Goal: Transaction & Acquisition: Purchase product/service

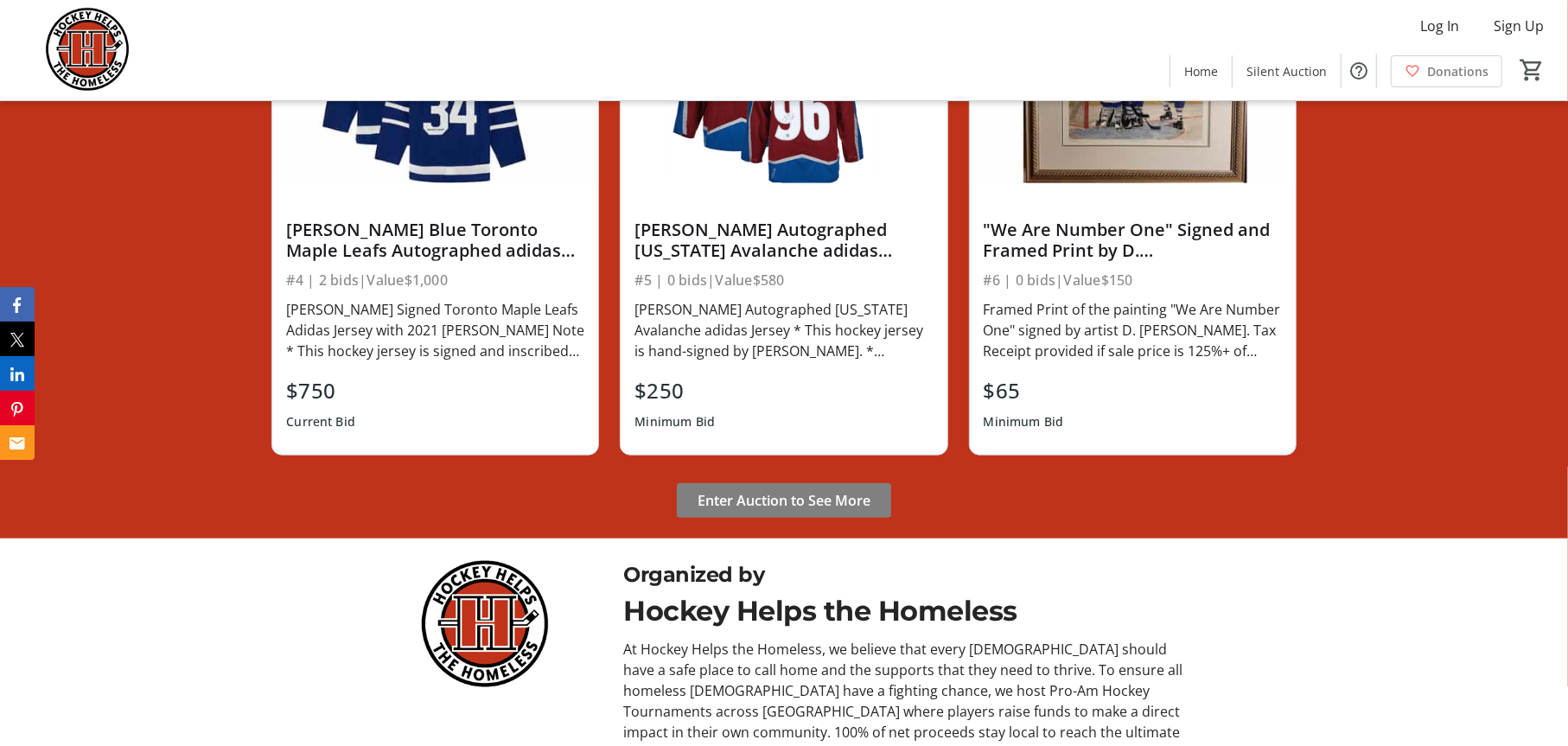
scroll to position [1296, 0]
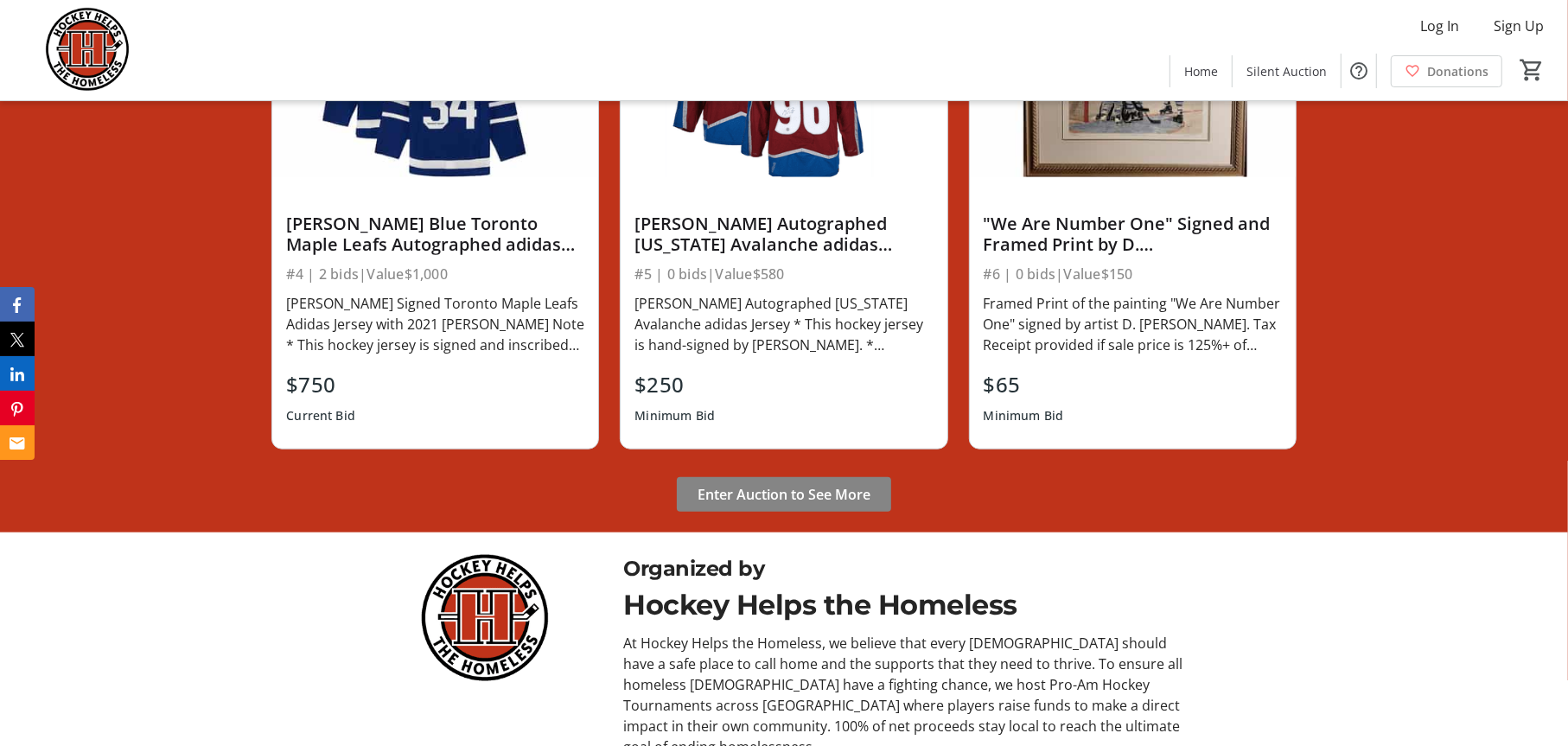
click at [762, 485] on span "Enter Auction to See More" at bounding box center [784, 493] width 173 height 21
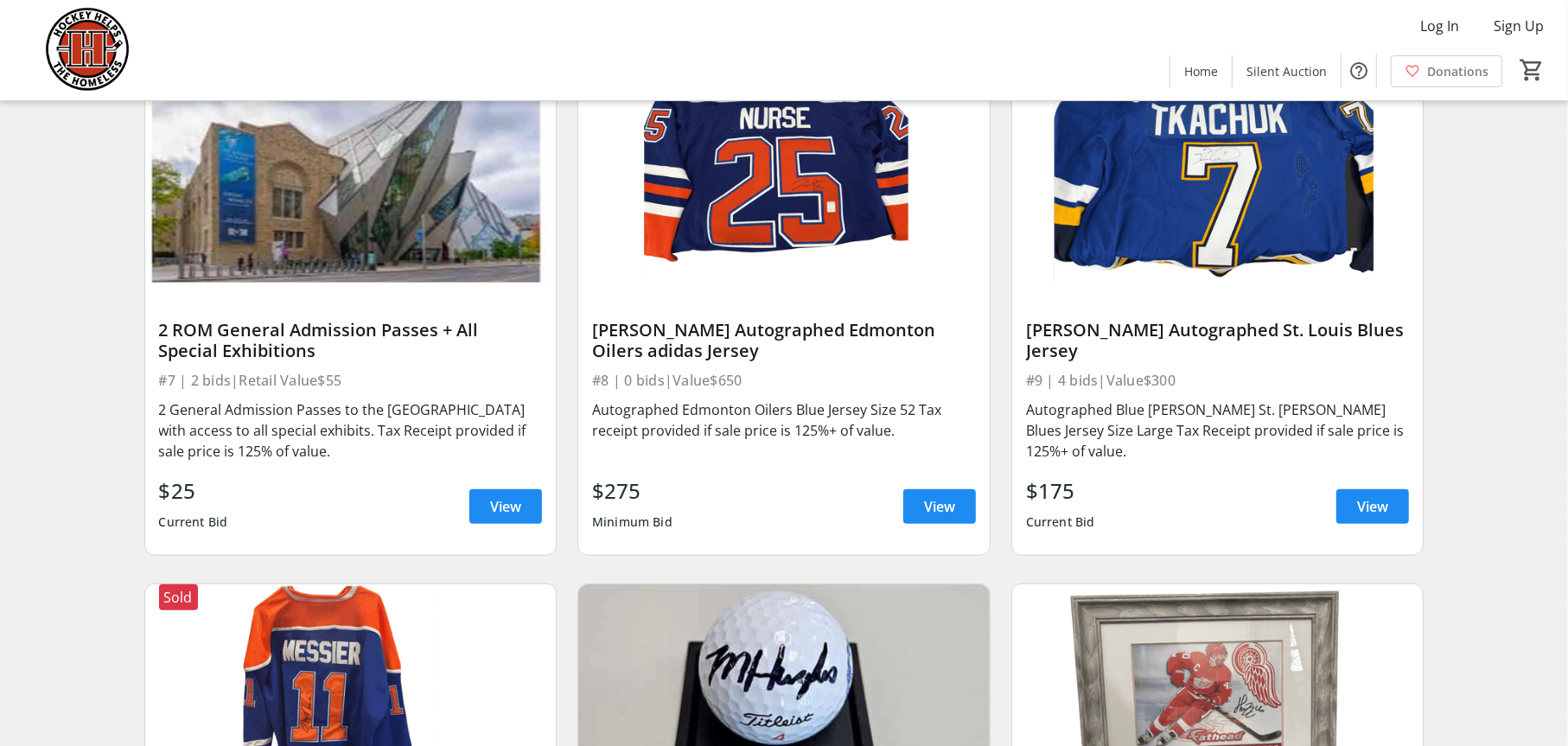
scroll to position [1296, 0]
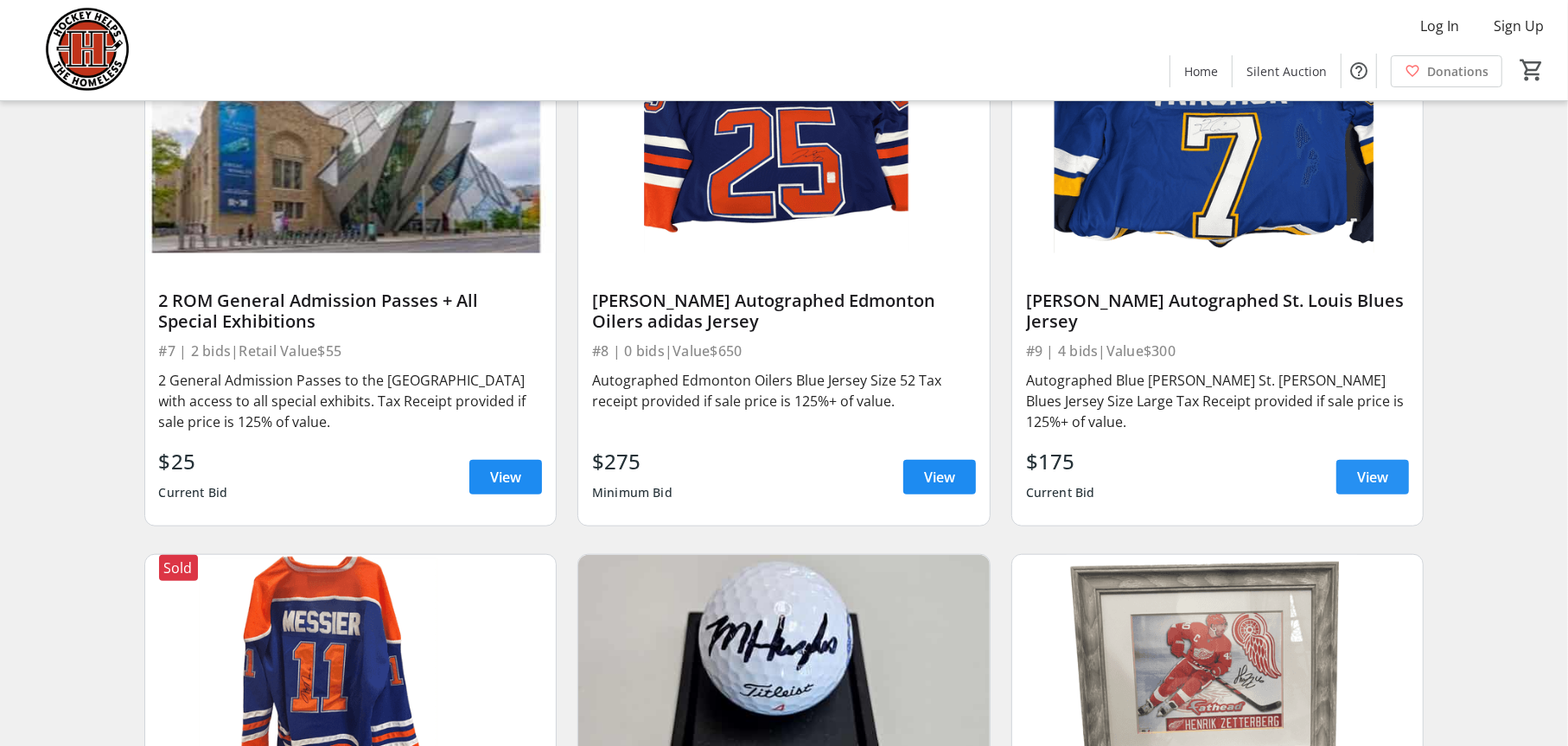
click at [1388, 479] on span "View" at bounding box center [1372, 476] width 31 height 21
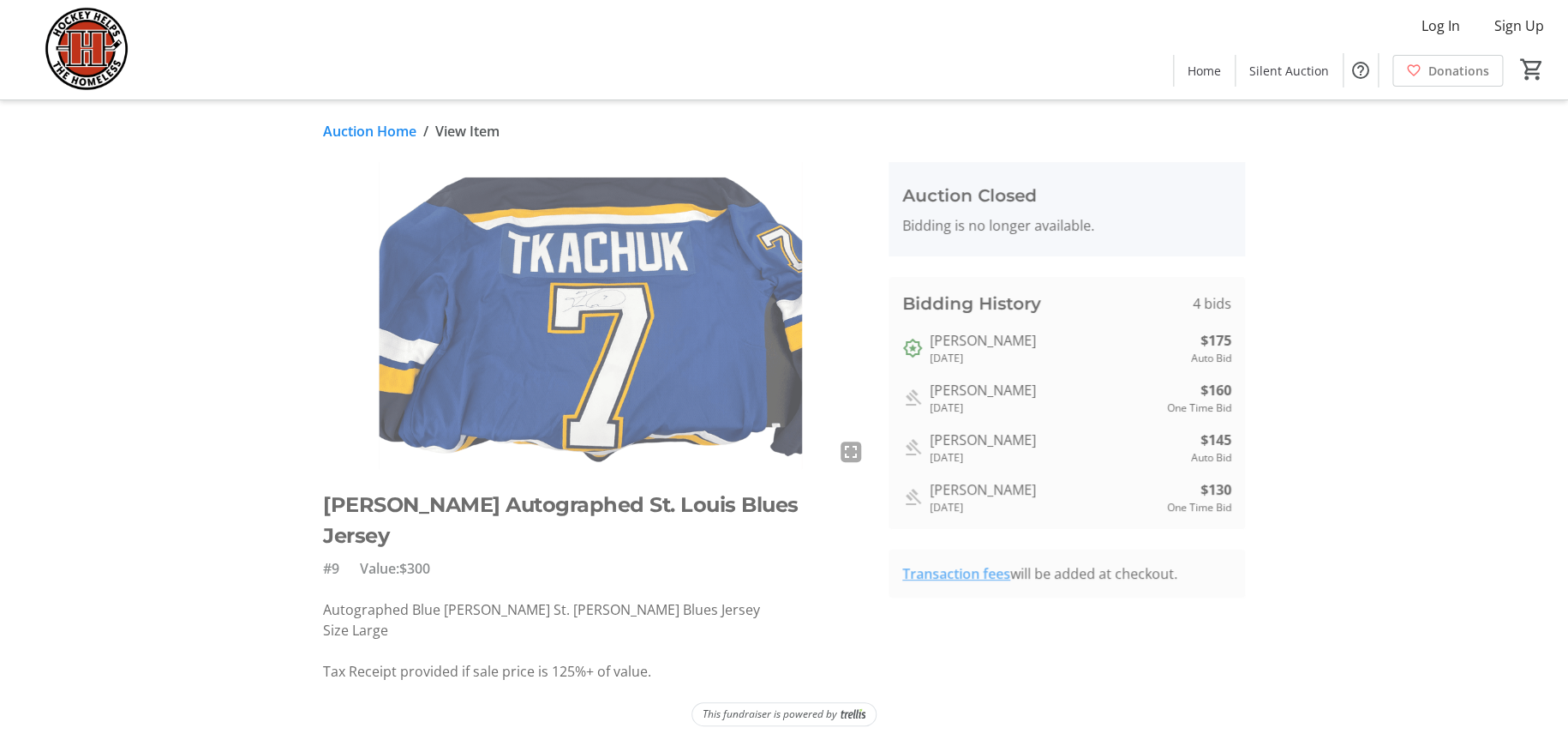
drag, startPoint x: 1059, startPoint y: 336, endPoint x: 917, endPoint y: 345, distance: 142.3
click at [921, 340] on div "Patrick Cherniawski 7 months ago $175 Auto Bid" at bounding box center [1067, 347] width 329 height 36
click at [1084, 413] on div "7 months ago" at bounding box center [1044, 408] width 231 height 16
click at [335, 137] on link "Auction Home" at bounding box center [369, 130] width 94 height 21
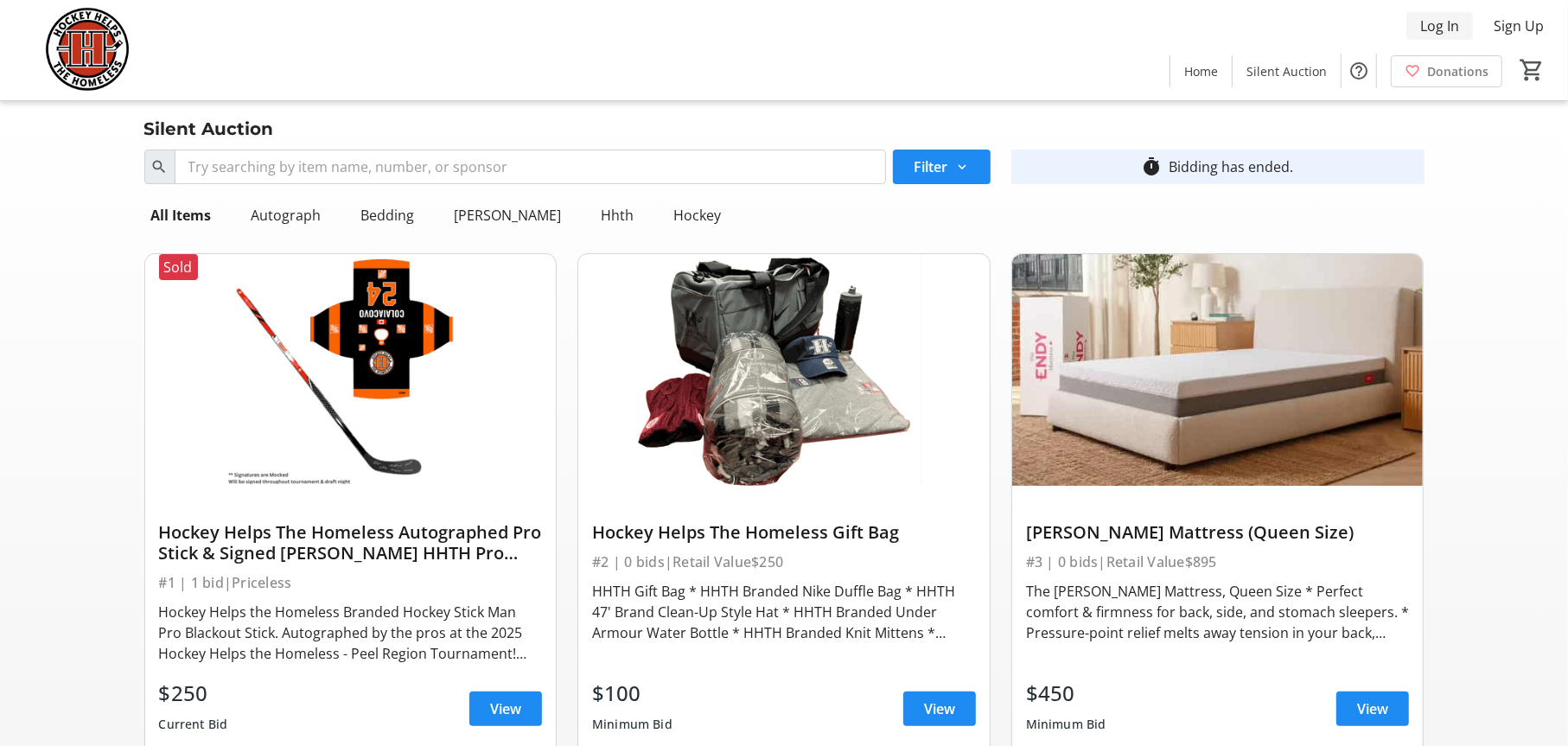
click at [1431, 10] on span at bounding box center [1439, 26] width 67 height 42
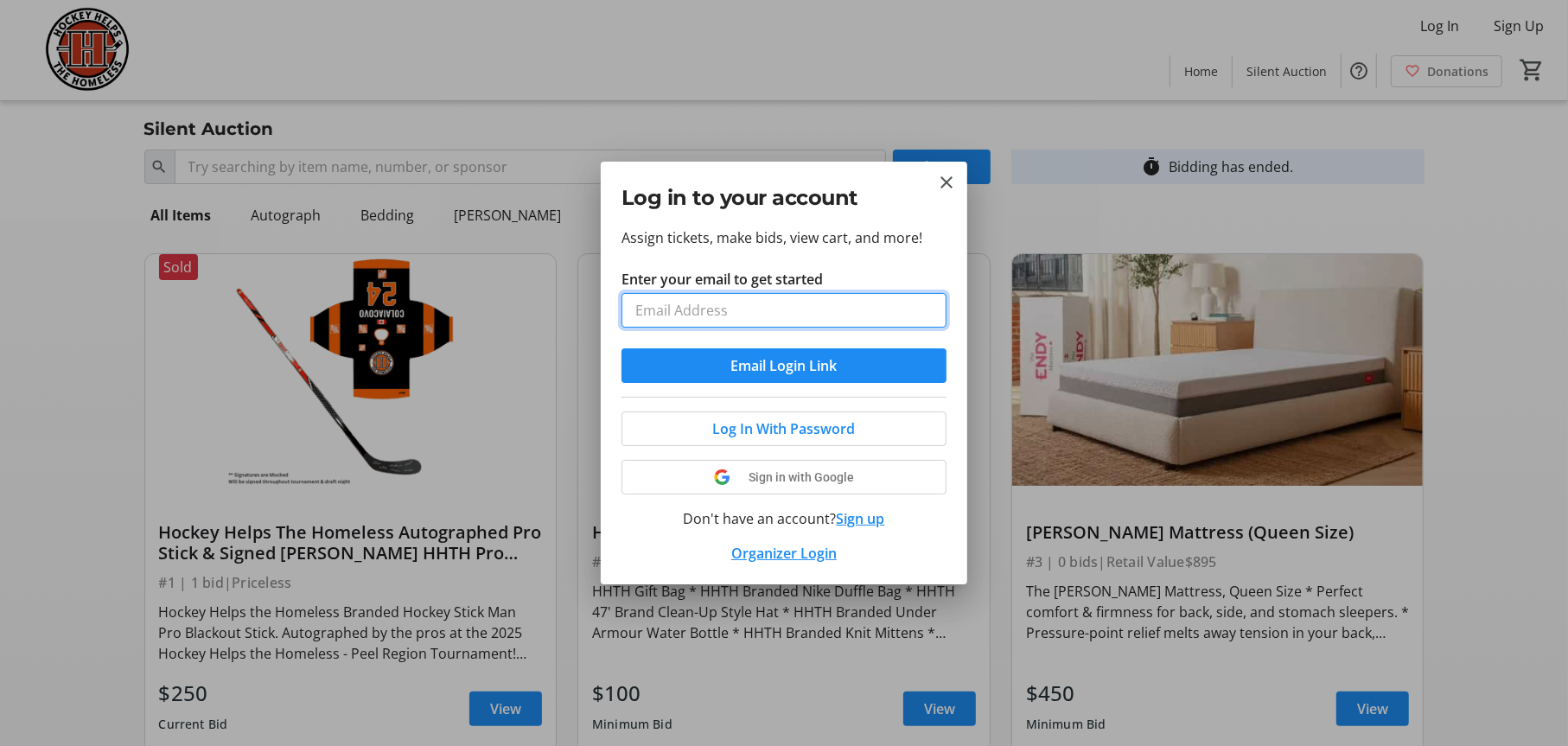
click at [789, 312] on input "Enter your email to get started" at bounding box center [784, 309] width 325 height 35
type input "erik@hhth.com"
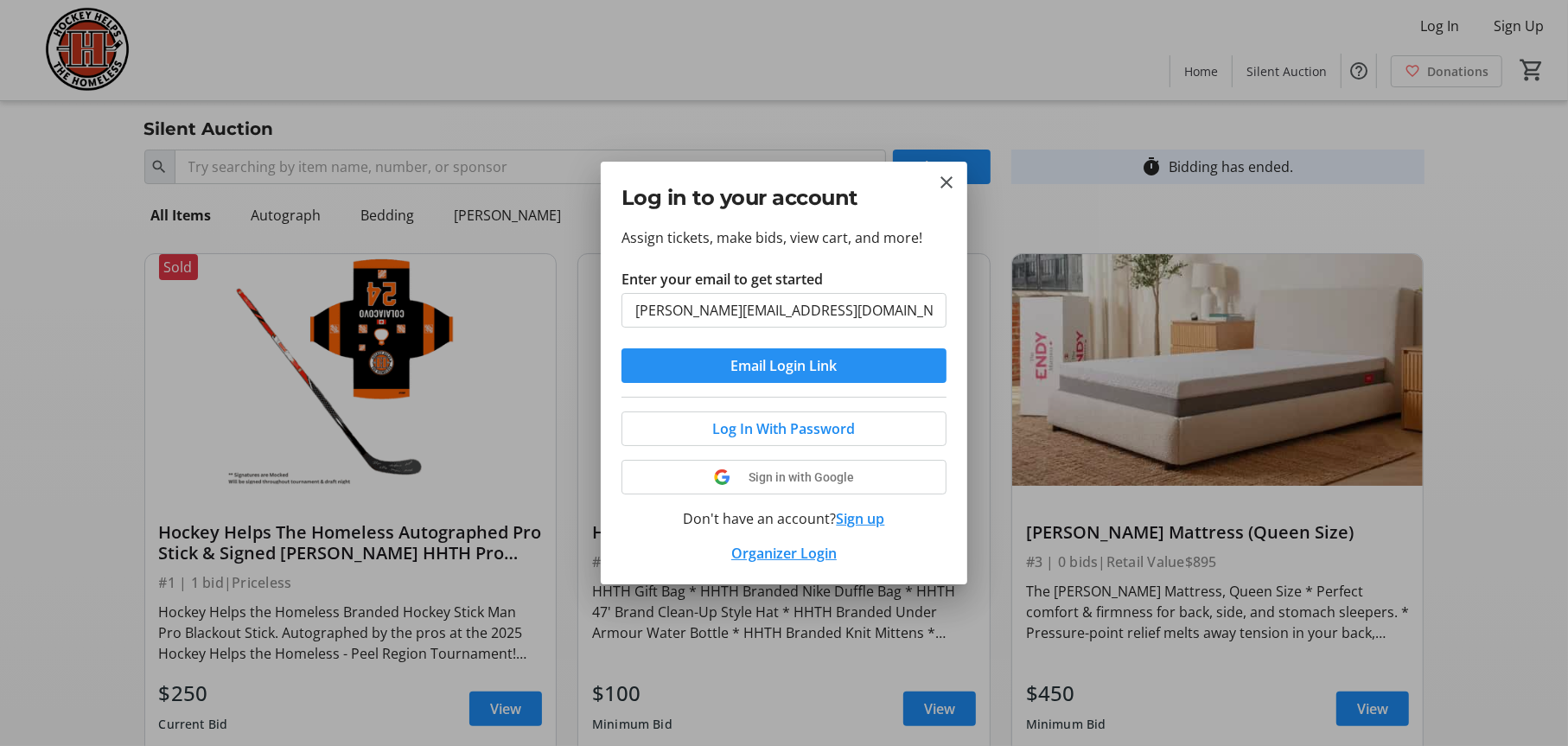
click at [705, 369] on span "submit" at bounding box center [784, 366] width 325 height 42
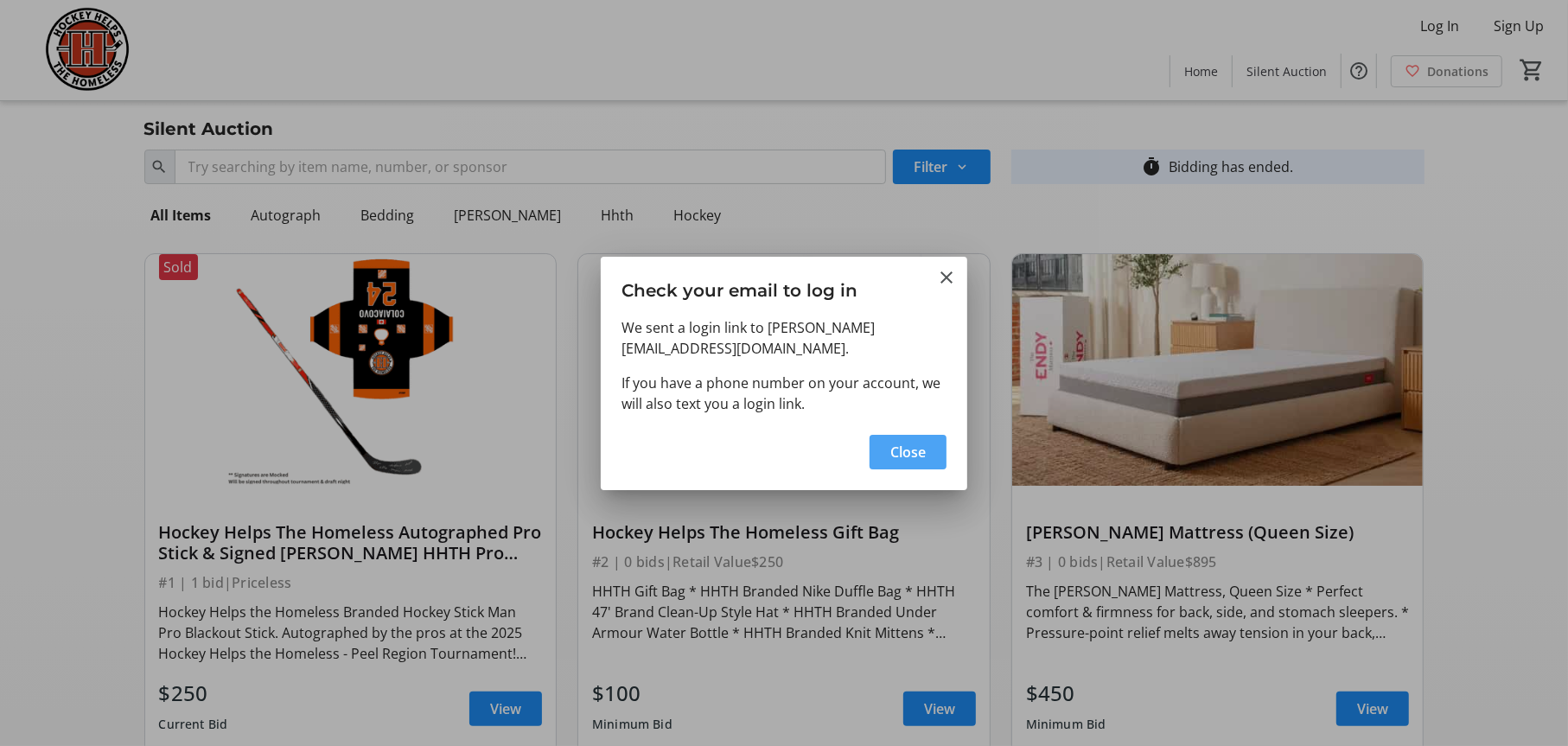
click at [916, 442] on span "Close" at bounding box center [908, 452] width 36 height 21
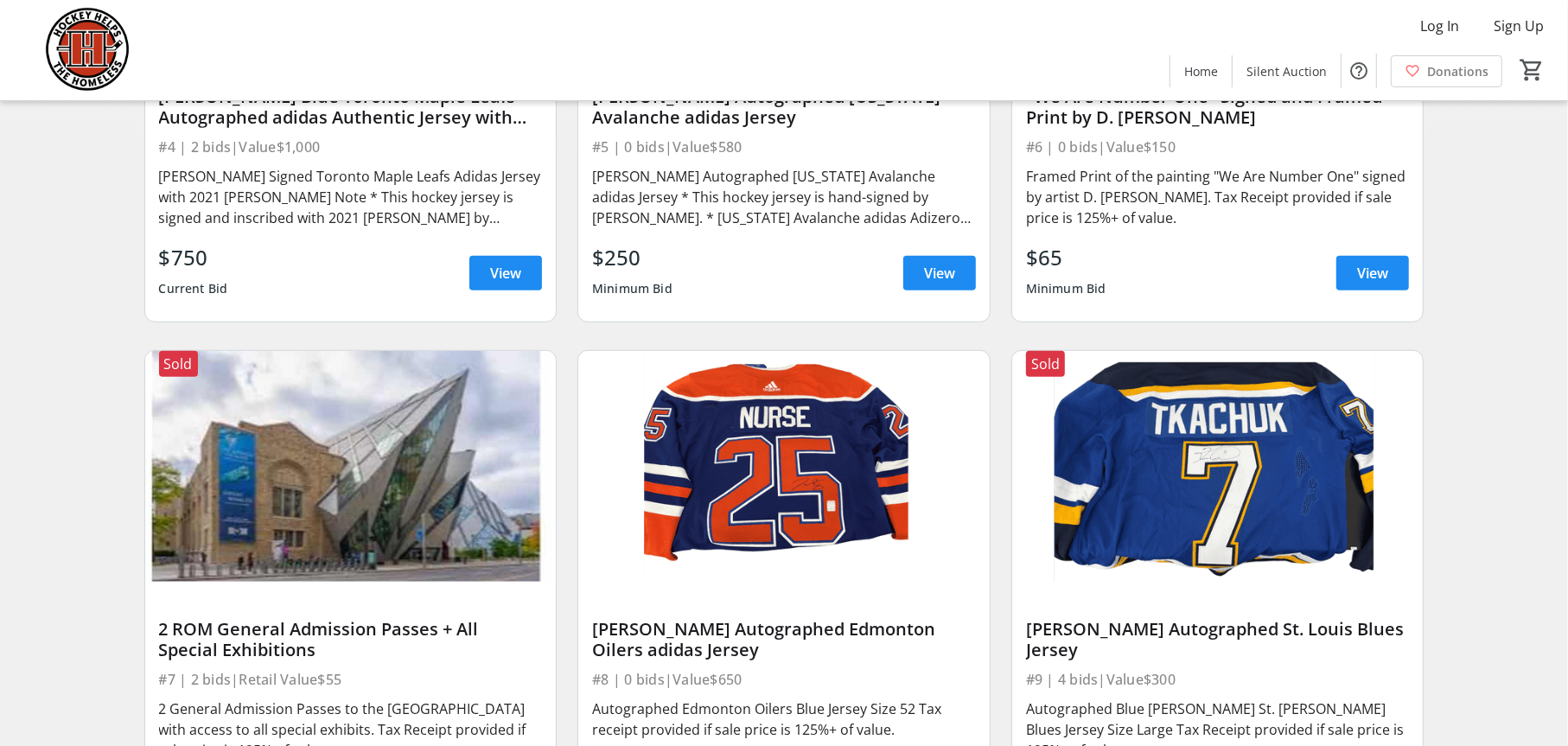
scroll to position [1123, 0]
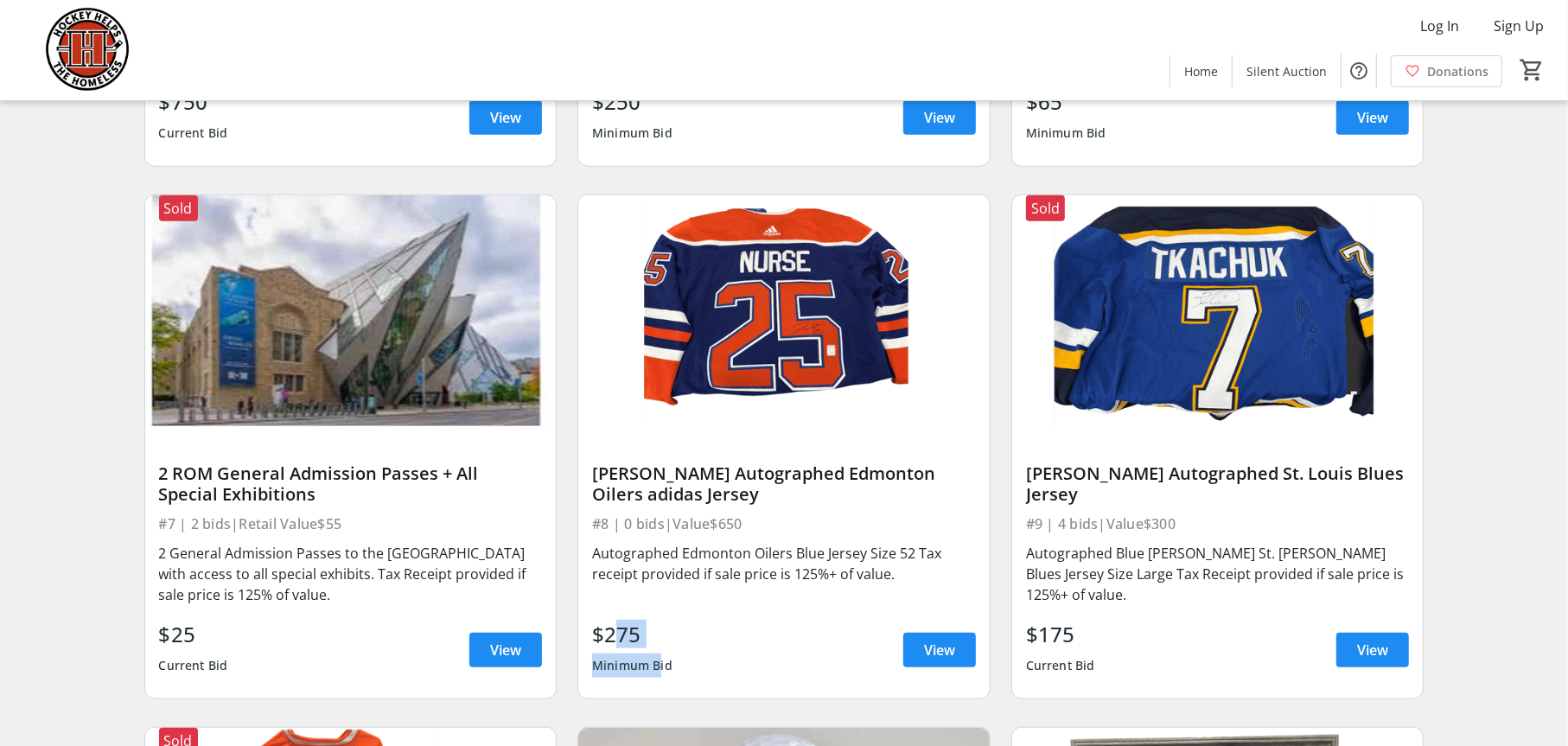
drag, startPoint x: 657, startPoint y: 673, endPoint x: 597, endPoint y: 622, distance: 78.7
click at [597, 622] on div "$275 Minimum Bid" at bounding box center [632, 650] width 81 height 63
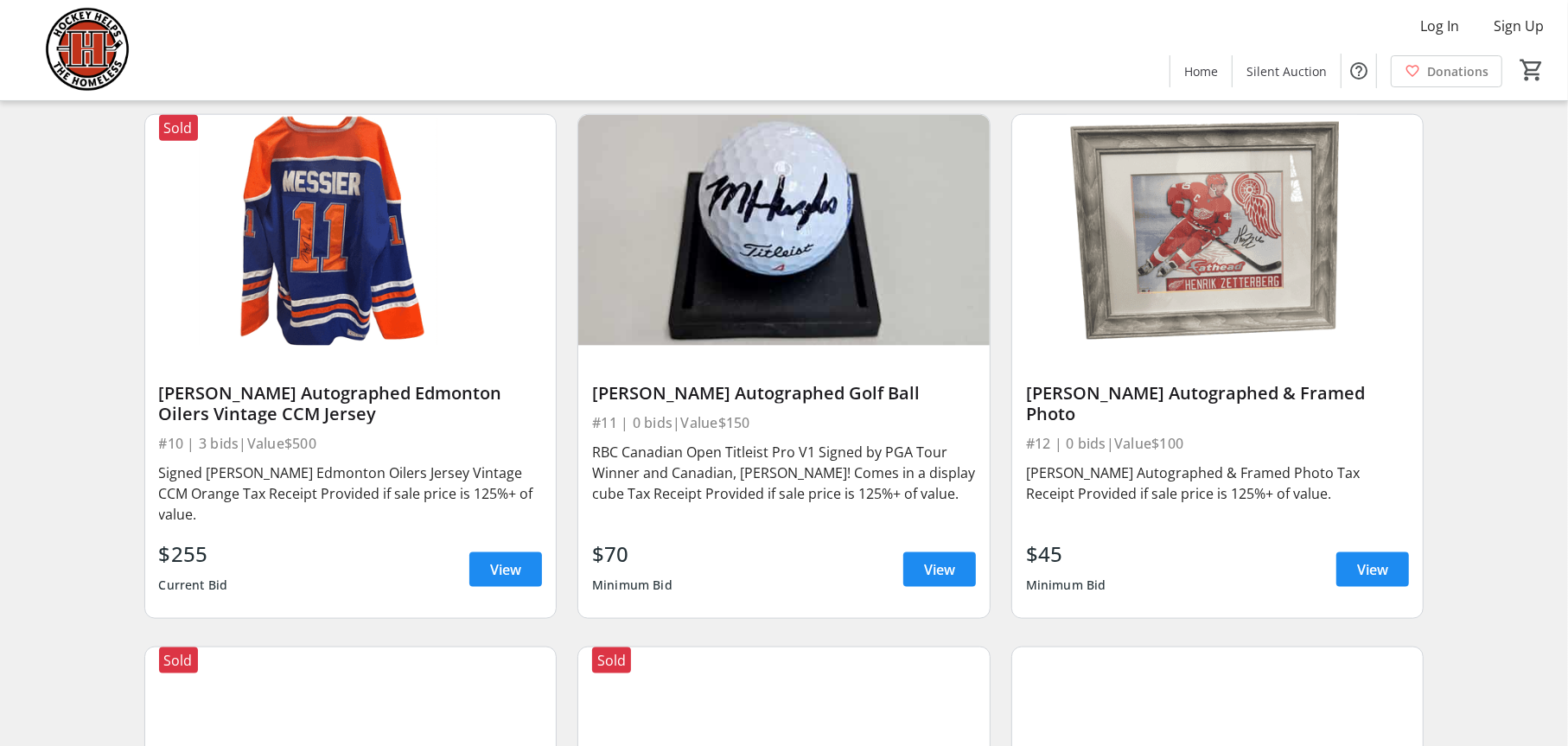
scroll to position [1728, 0]
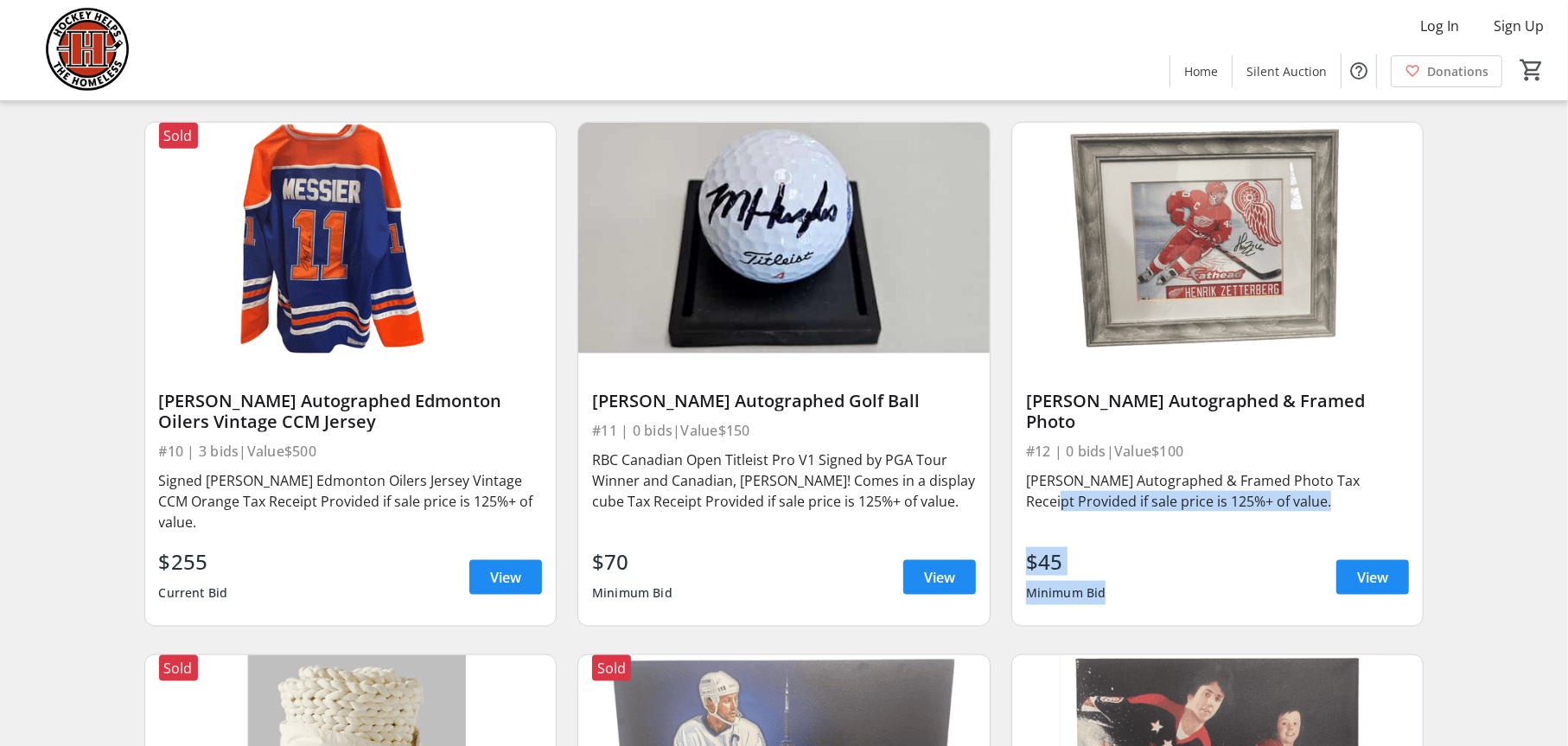
drag, startPoint x: 1108, startPoint y: 580, endPoint x: 1003, endPoint y: 500, distance: 132.0
click at [1003, 500] on div "[PERSON_NAME] Autographed & Framed Photo #12 | 0 bids | Value $100 [PERSON_NAME…" at bounding box center [1218, 374] width 434 height 532
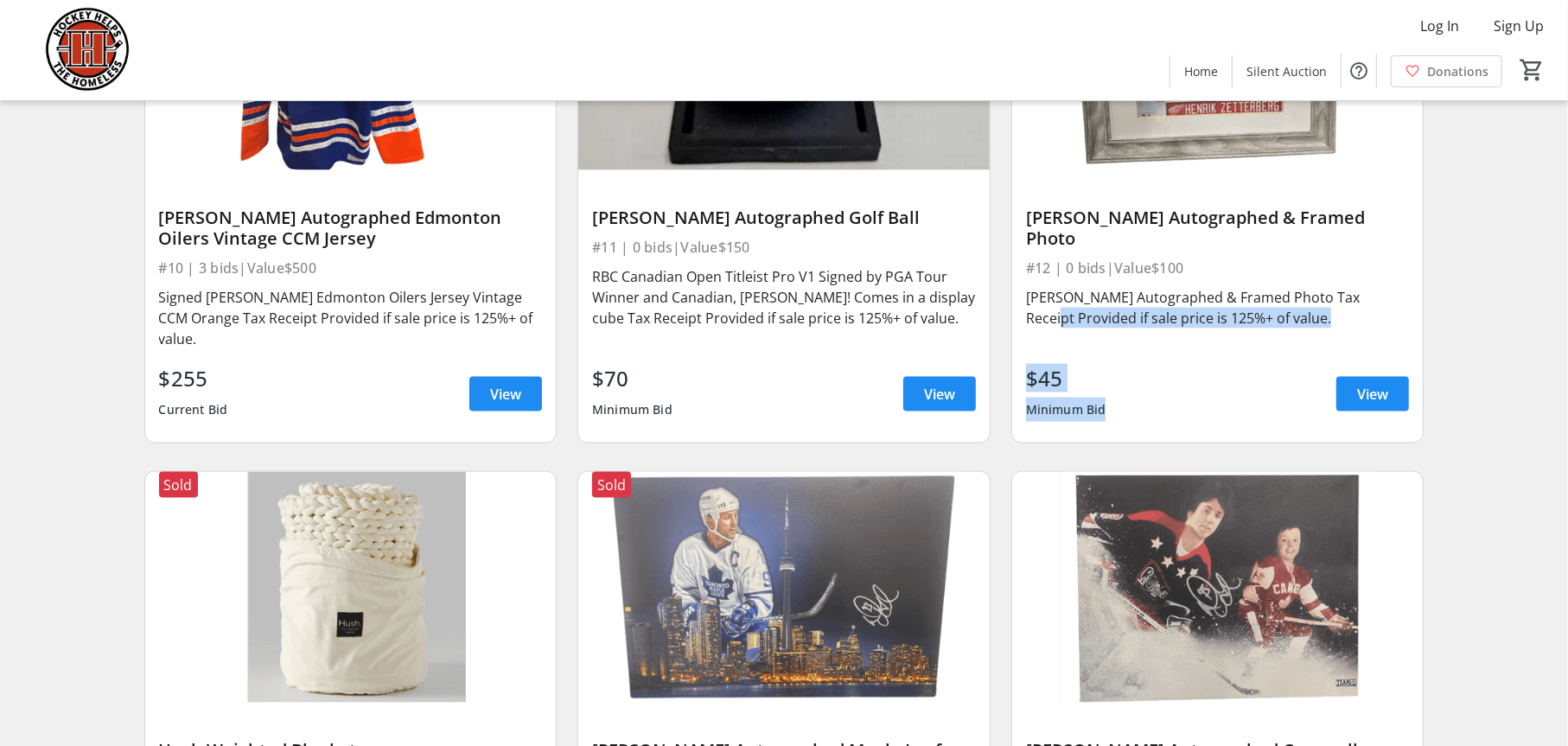
scroll to position [2246, 0]
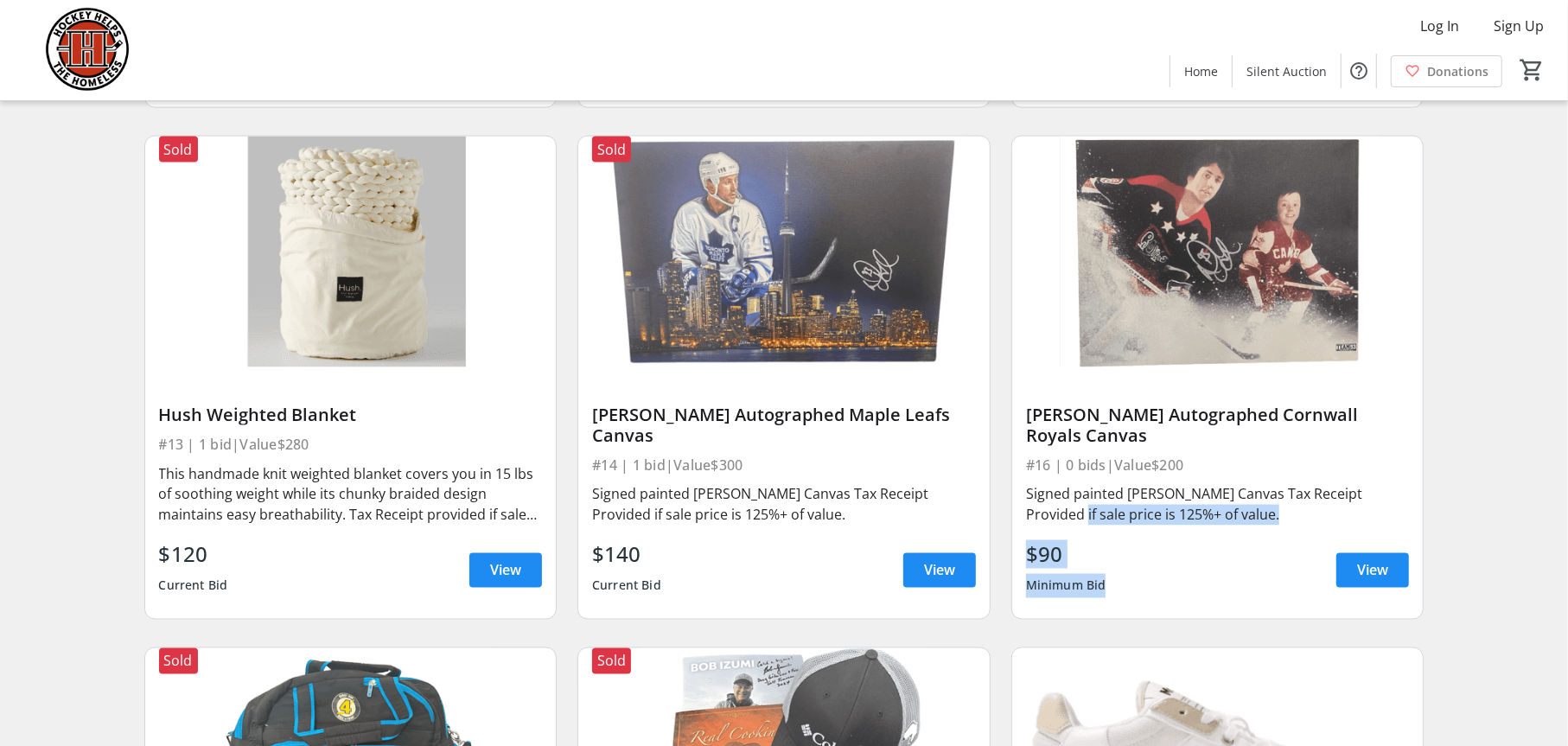
drag, startPoint x: 1109, startPoint y: 563, endPoint x: 1023, endPoint y: 503, distance: 104.9
click at [1023, 503] on div "Doug Gilmour Autographed Cornwall Royals Canvas #16 | 0 bids | Value $200 Signe…" at bounding box center [1217, 492] width 411 height 251
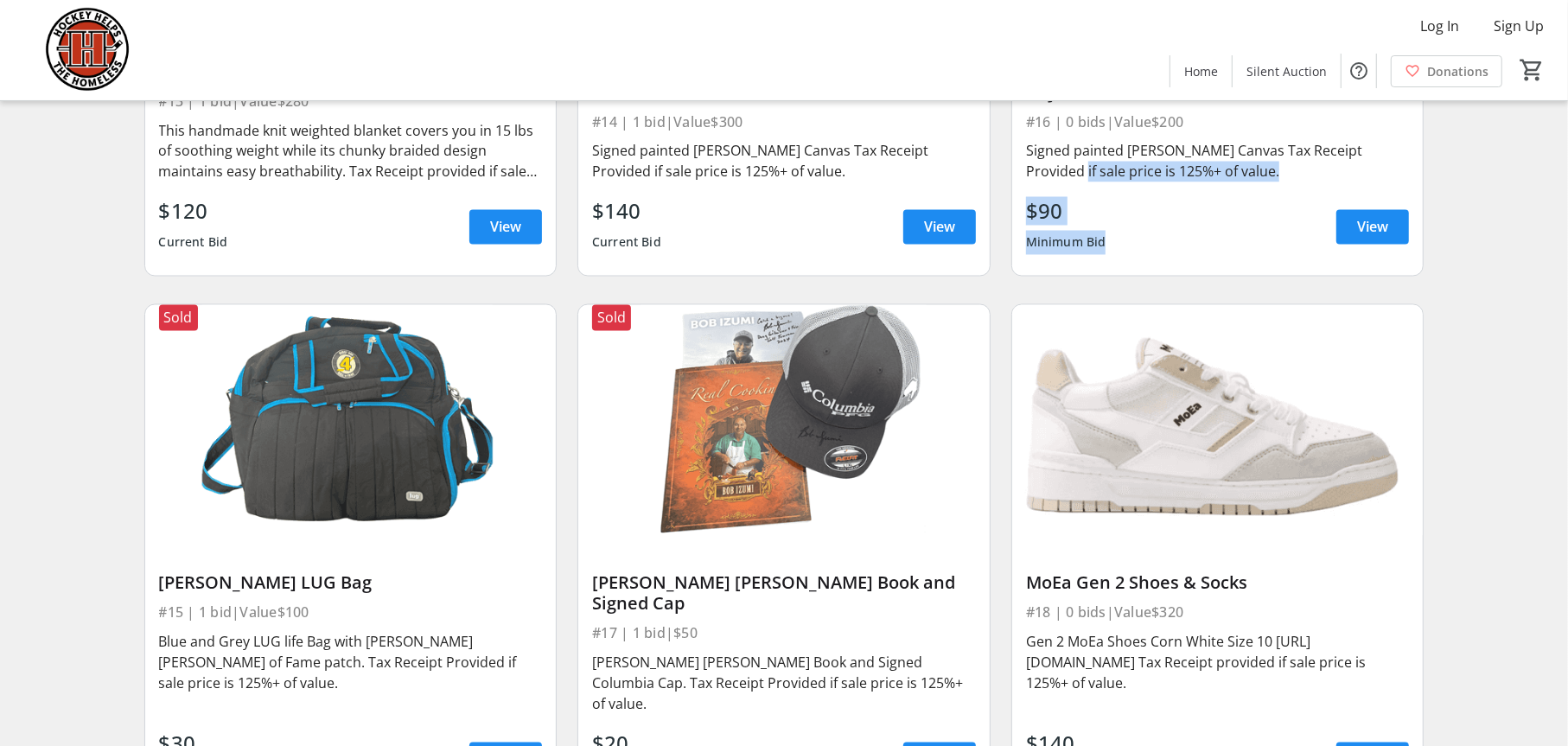
scroll to position [2765, 0]
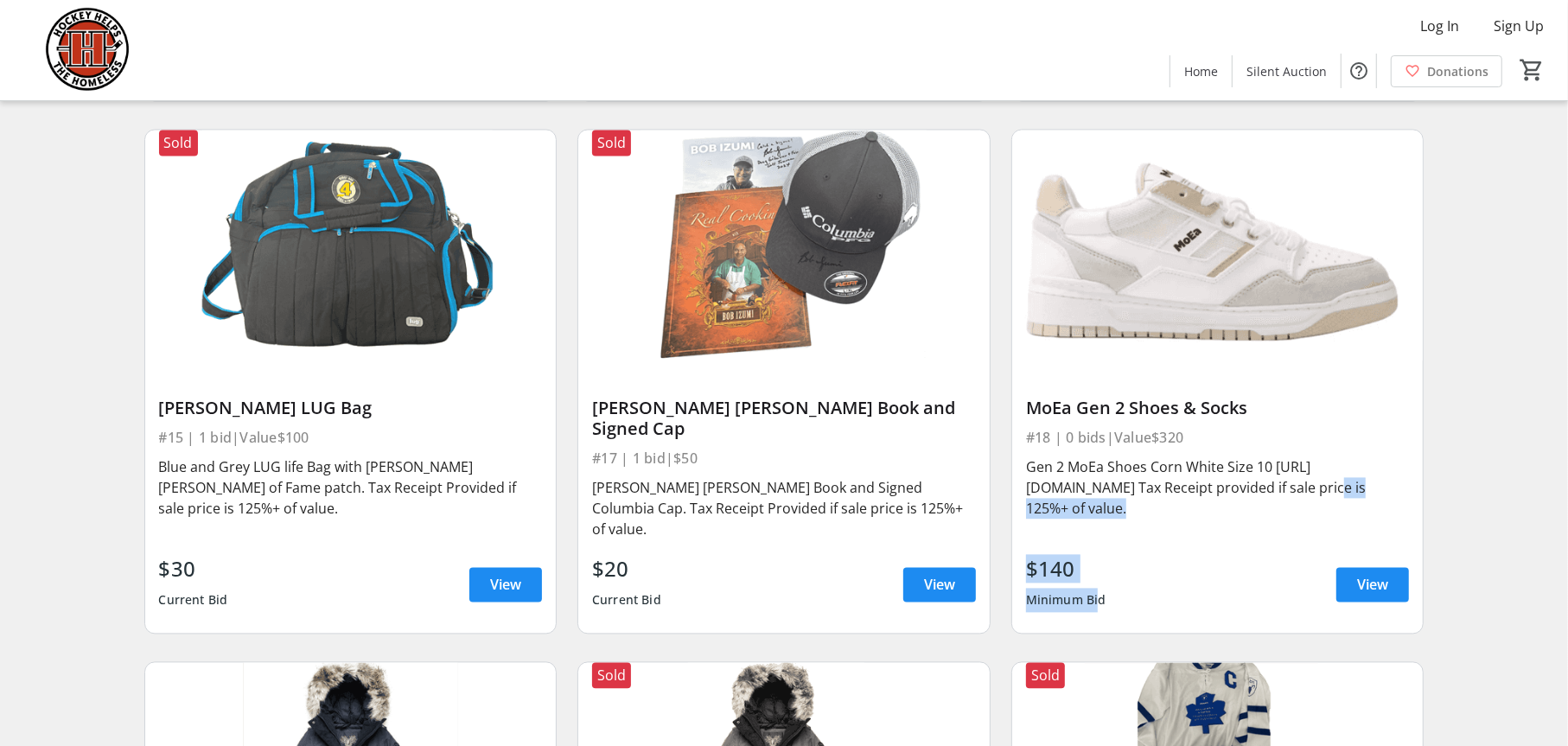
drag, startPoint x: 1090, startPoint y: 542, endPoint x: 1025, endPoint y: 478, distance: 91.2
click at [1025, 478] on div "MoEa Gen 2 Shoes & Socks #18 | 0 bids | Value $320 Gen 2 MoEa Shoes Corn White …" at bounding box center [1217, 495] width 411 height 272
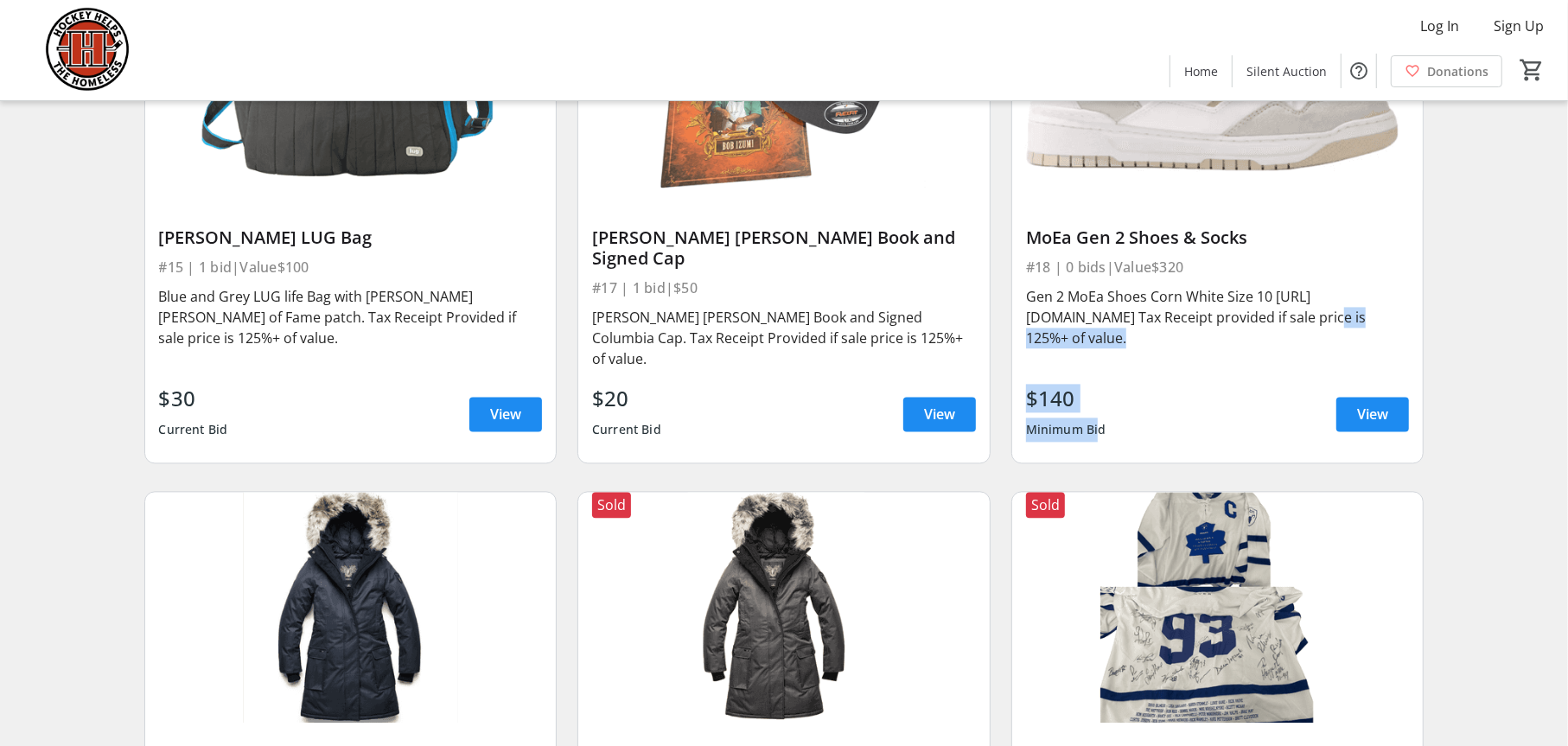
scroll to position [3283, 0]
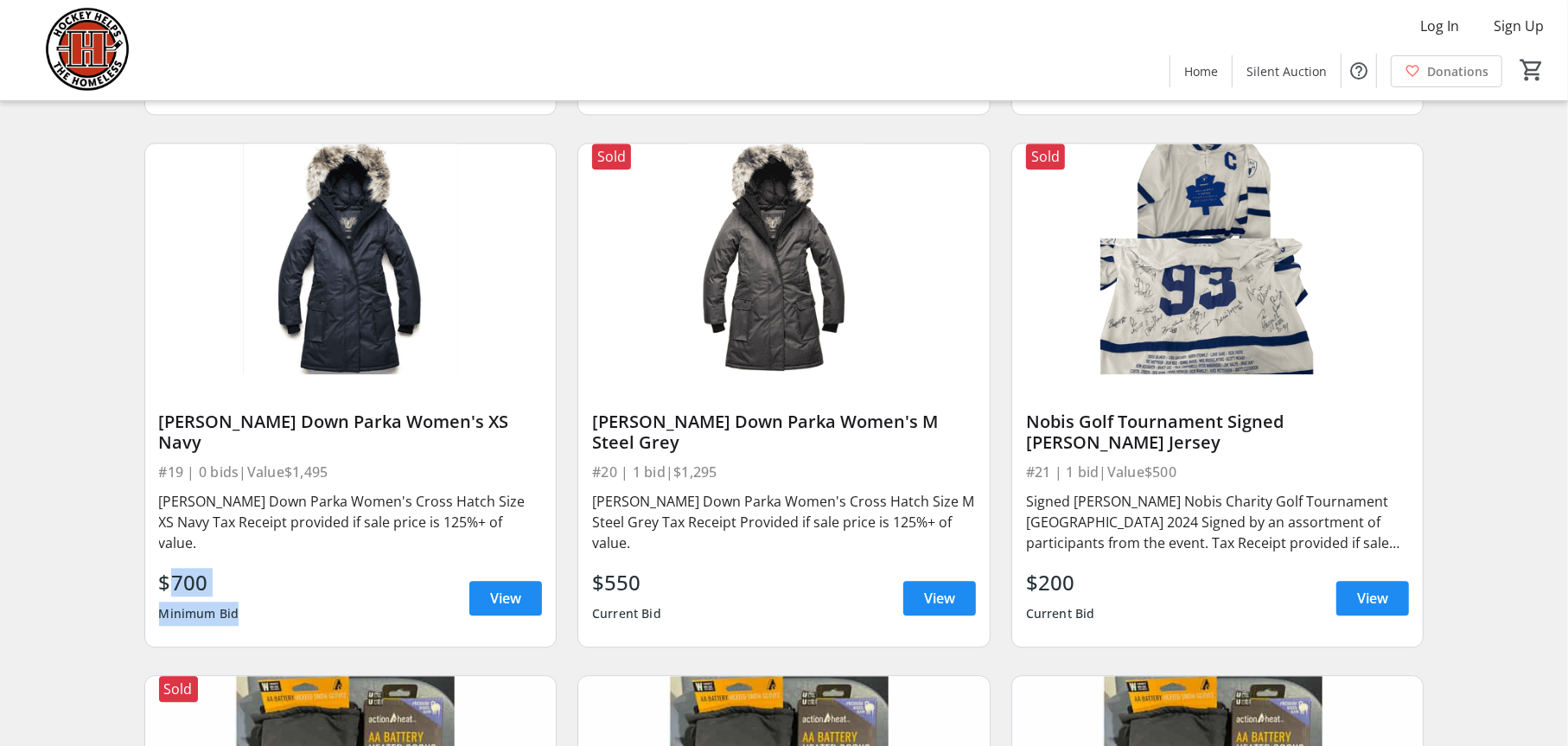
drag, startPoint x: 258, startPoint y: 587, endPoint x: 108, endPoint y: 523, distance: 163.1
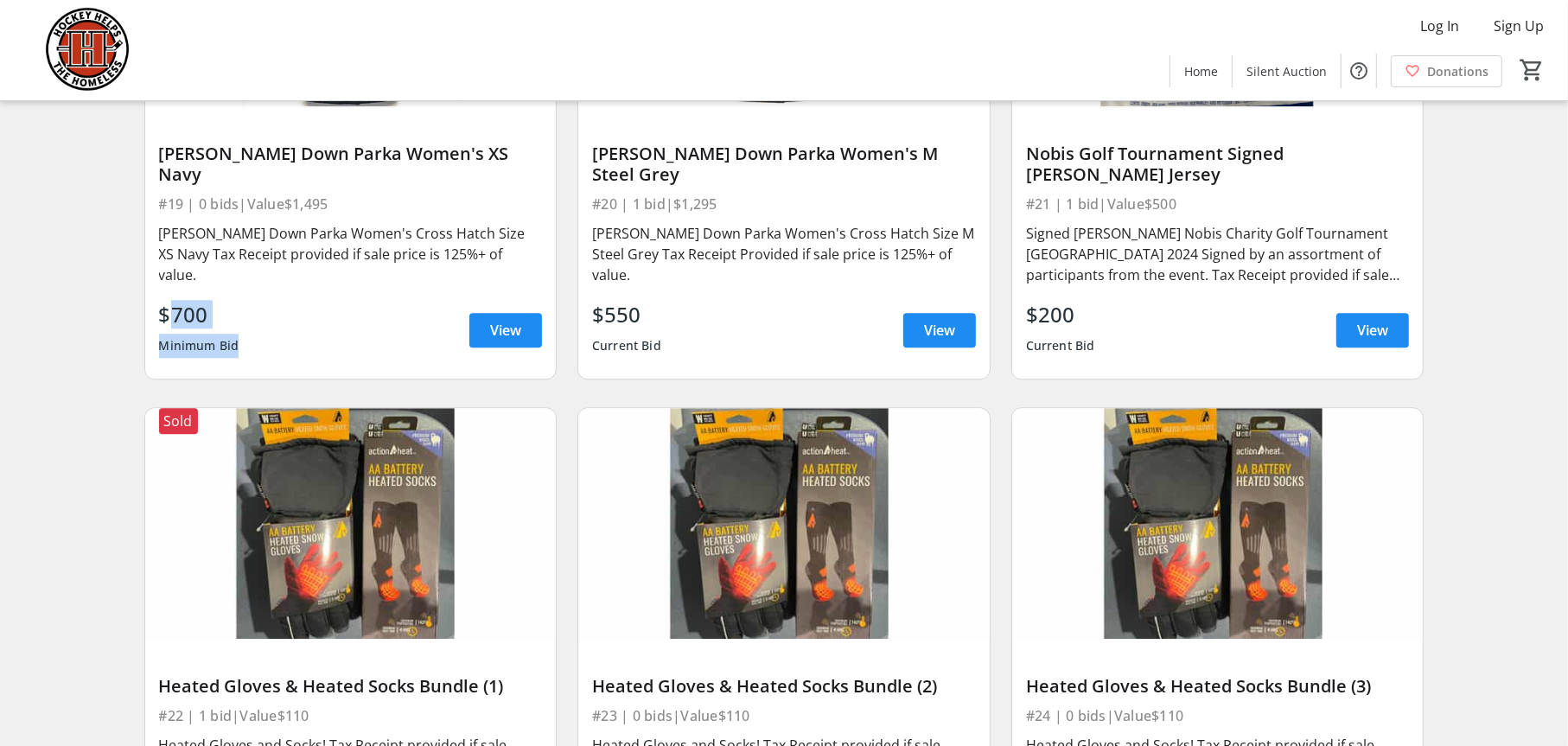
scroll to position [3684, 0]
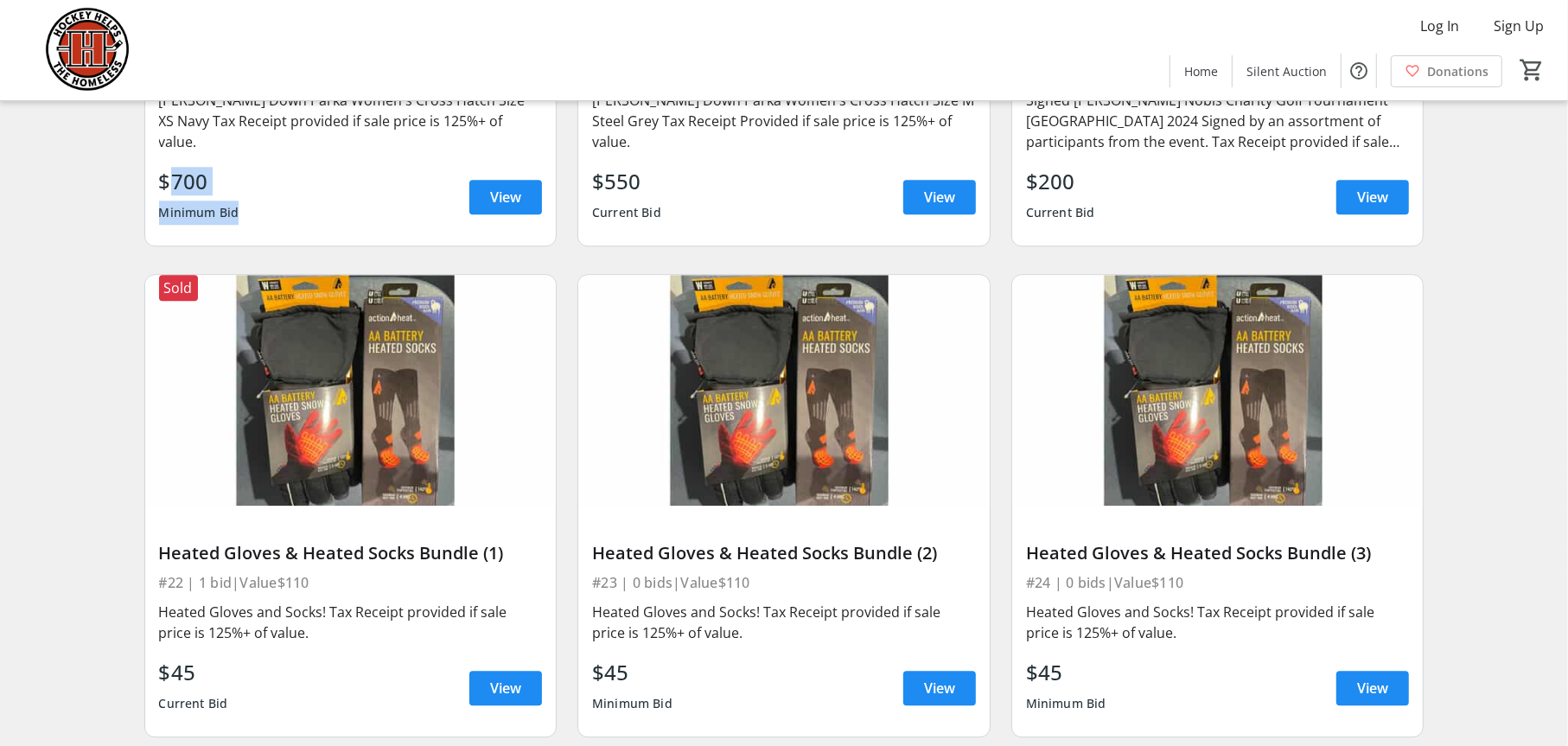
drag, startPoint x: 654, startPoint y: 654, endPoint x: 623, endPoint y: 604, distance: 58.8
click at [623, 604] on div "Heated Gloves & Heated Socks Bundle (2) #23 | 0 bids | Value $110 Heated Gloves…" at bounding box center [783, 620] width 411 height 230
drag, startPoint x: 1120, startPoint y: 649, endPoint x: 1014, endPoint y: 601, distance: 116.4
click at [1015, 601] on div "Heated Gloves & Heated Socks Bundle (3) #24 | 0 bids | Value $110 Heated Gloves…" at bounding box center [1217, 620] width 411 height 230
click at [1245, 656] on div "$45 Minimum Bid View" at bounding box center [1218, 687] width 384 height 63
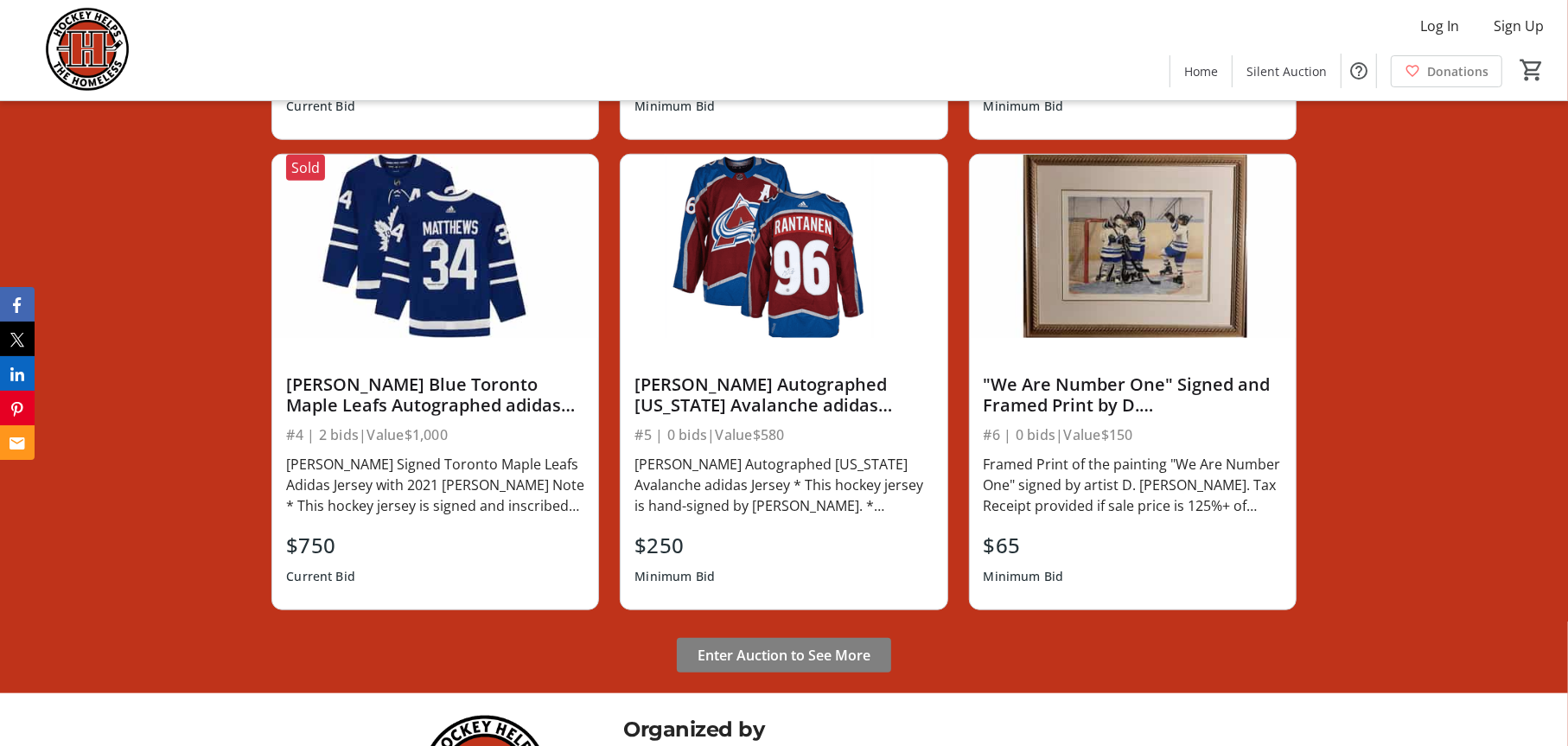
scroll to position [1352, 0]
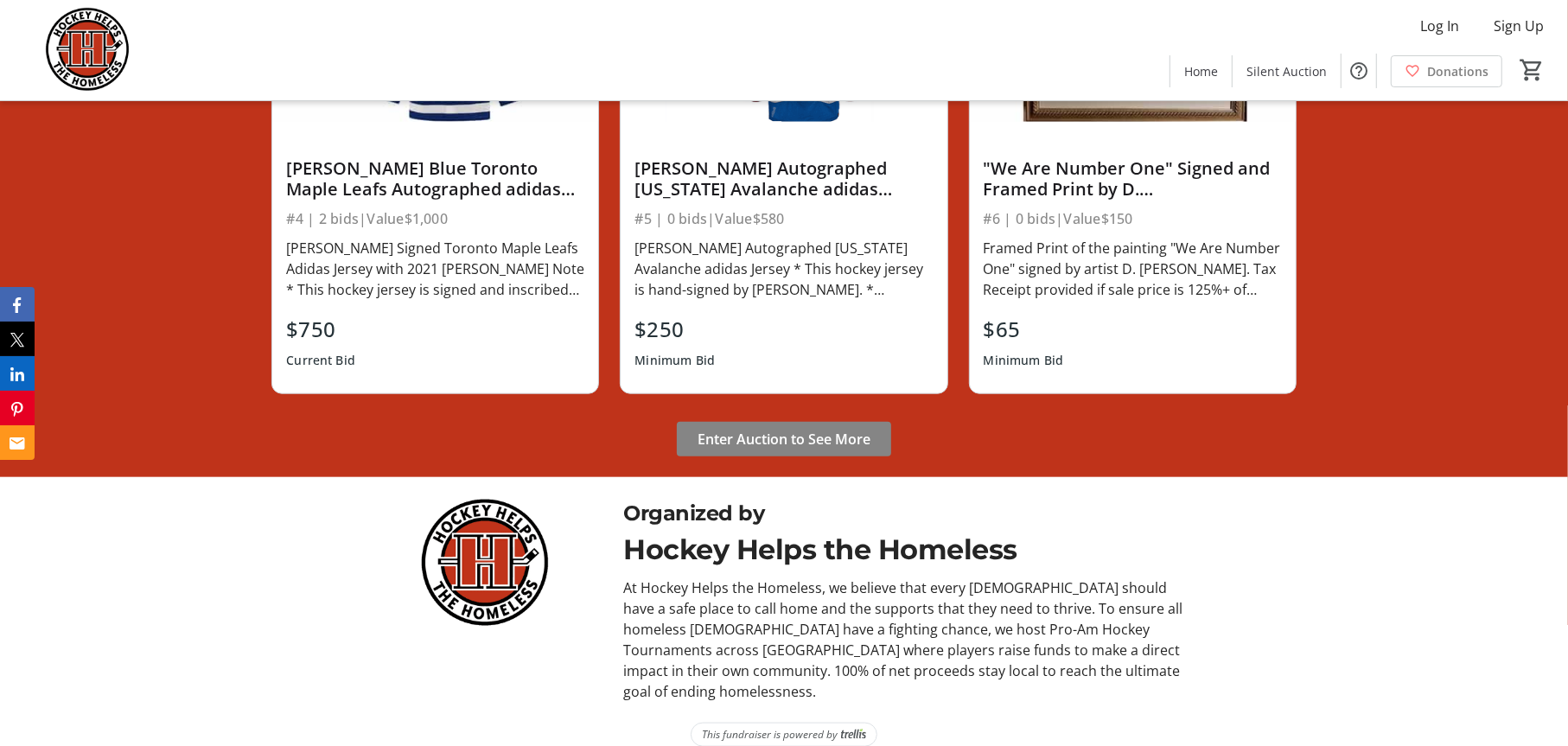
click at [841, 423] on span at bounding box center [783, 439] width 214 height 42
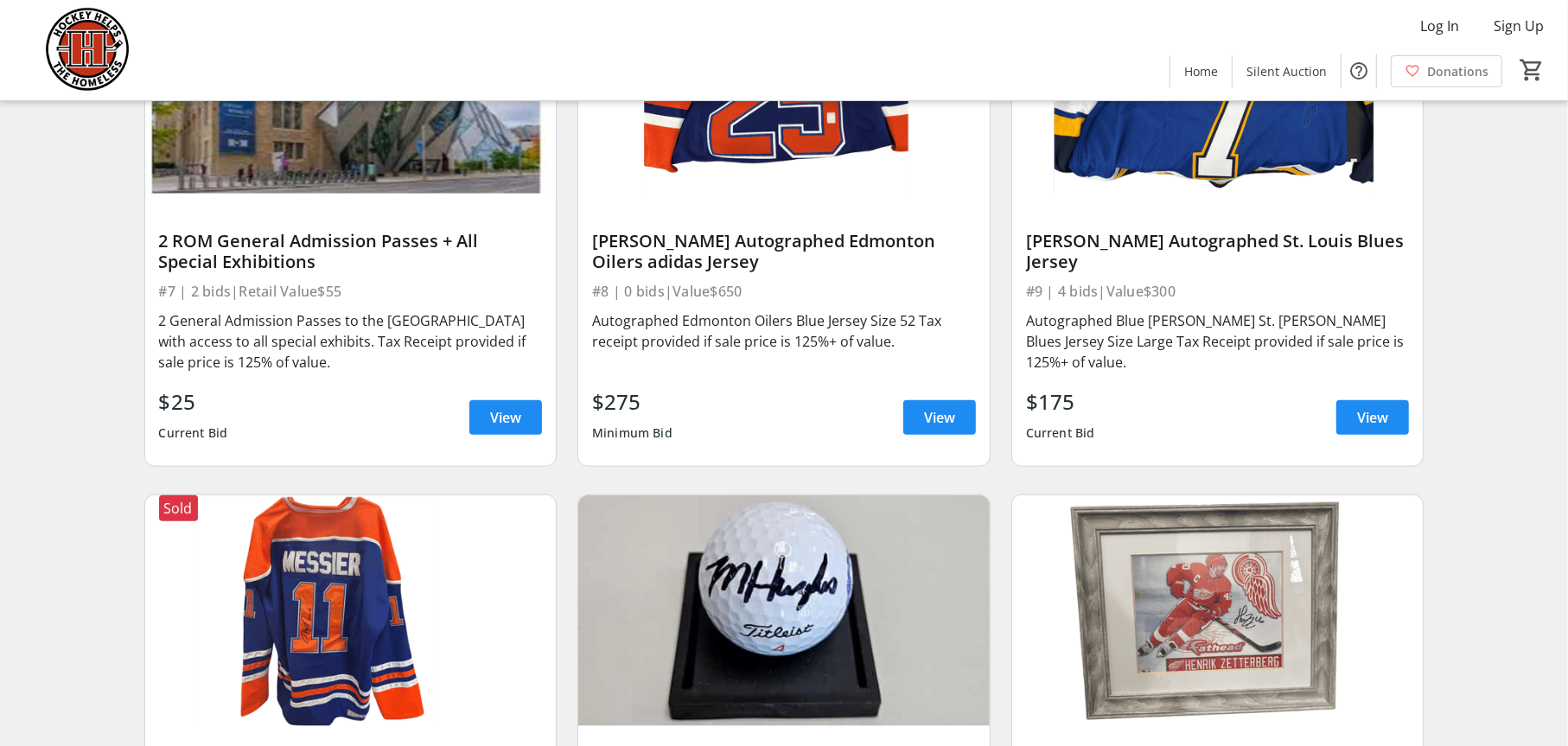
scroll to position [1640, 0]
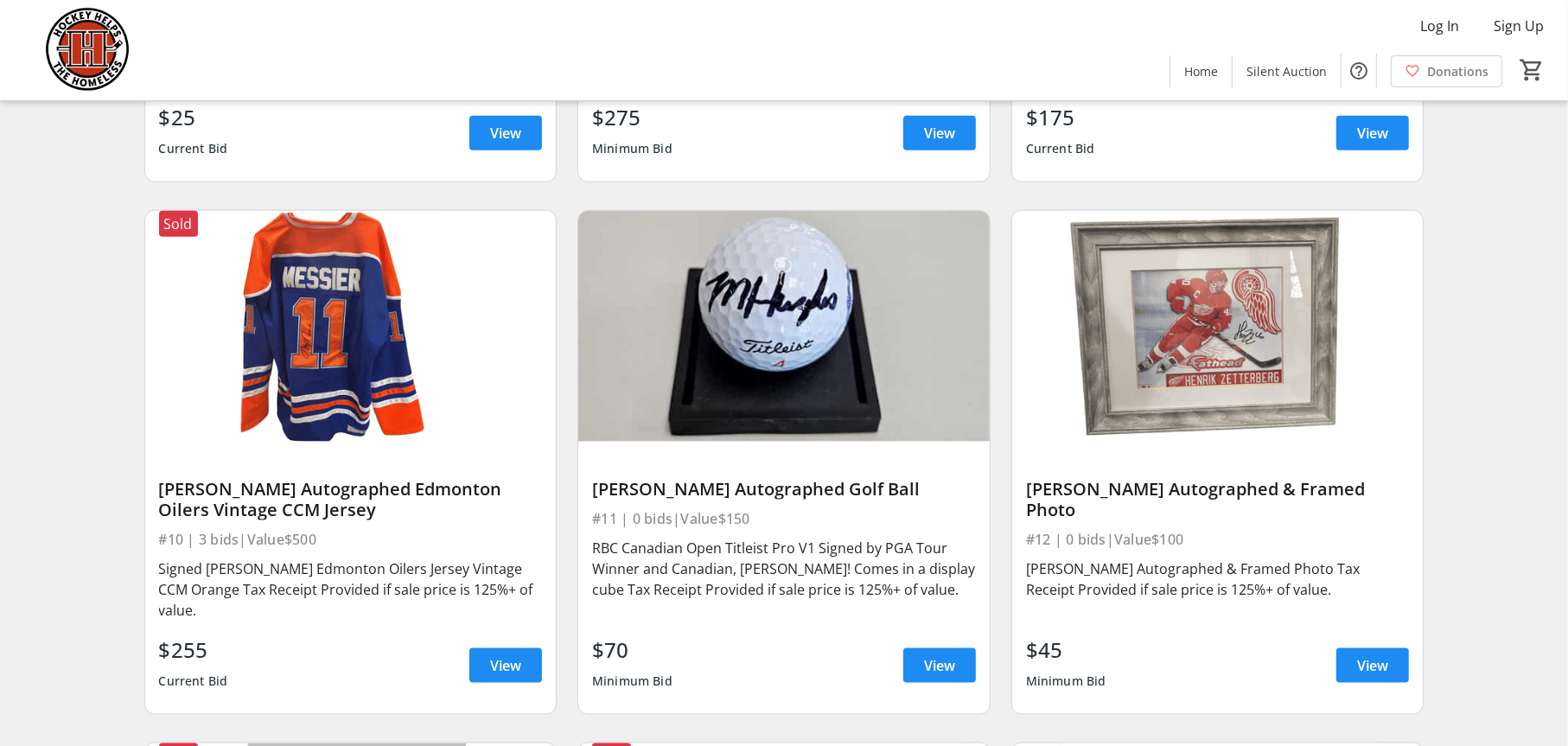
drag, startPoint x: 1097, startPoint y: 520, endPoint x: 1017, endPoint y: 486, distance: 86.9
click at [1017, 486] on div "[PERSON_NAME] Autographed & Framed Photo #12 | 0 bids | Value $100 [PERSON_NAME…" at bounding box center [1217, 577] width 411 height 272
click at [1094, 635] on div "$45" at bounding box center [1066, 650] width 81 height 31
drag, startPoint x: 1075, startPoint y: 630, endPoint x: 1042, endPoint y: 557, distance: 80.1
click at [1041, 564] on div "[PERSON_NAME] Autographed & Framed Photo #12 | 0 bids | Value $100 [PERSON_NAME…" at bounding box center [1217, 577] width 411 height 272
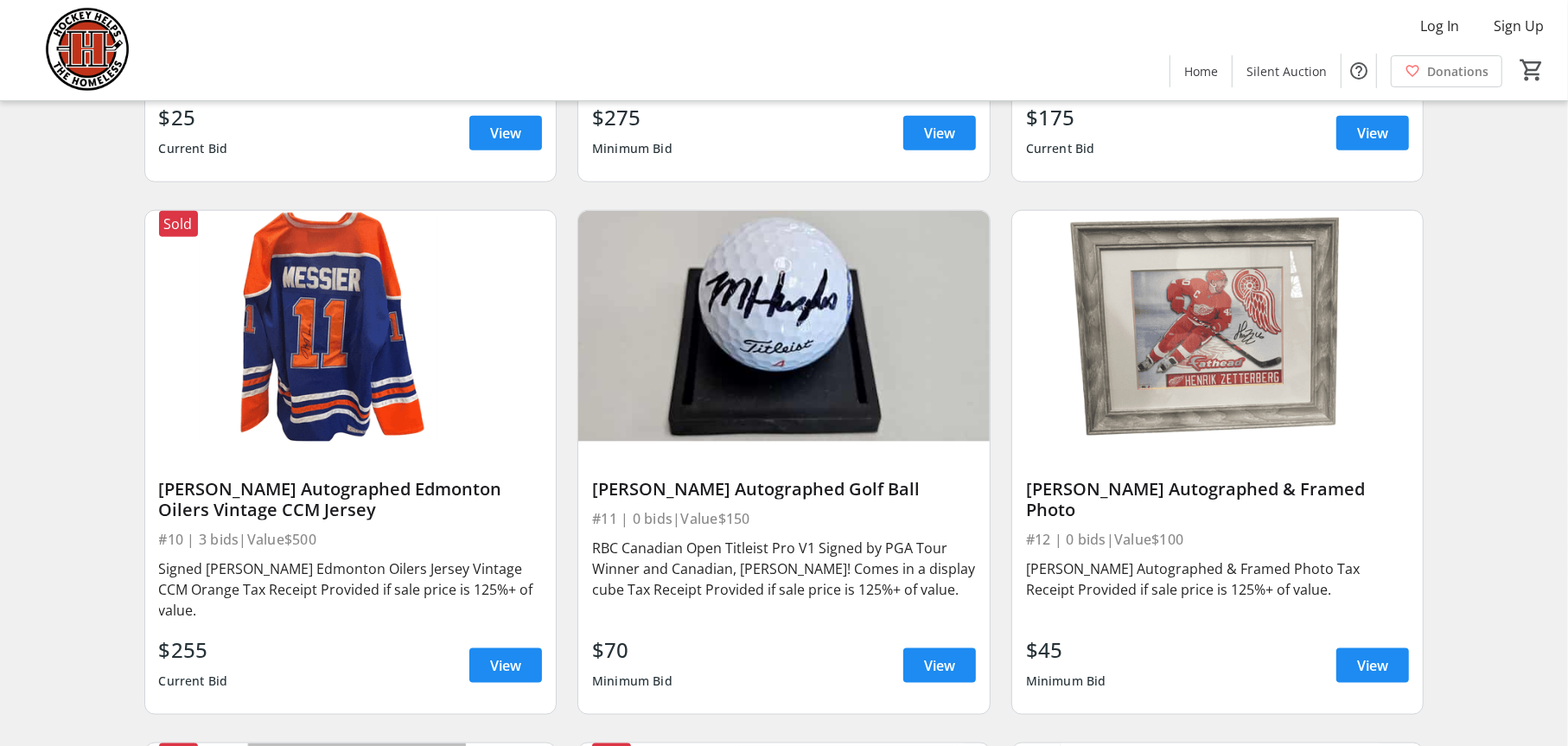
drag, startPoint x: 1096, startPoint y: 506, endPoint x: 1021, endPoint y: 475, distance: 81.2
click at [1021, 475] on div "[PERSON_NAME] Autographed & Framed Photo #12 | 0 bids | Value $100 [PERSON_NAME…" at bounding box center [1217, 577] width 411 height 272
click at [1190, 525] on div "[PERSON_NAME] Autographed & Framed Photo #12 | 0 bids | Value $100 [PERSON_NAME…" at bounding box center [1217, 577] width 411 height 272
drag, startPoint x: 1096, startPoint y: 633, endPoint x: 1027, endPoint y: 622, distance: 69.9
click at [1027, 635] on div "$45 Minimum Bid View" at bounding box center [1218, 665] width 384 height 63
